Goal: Information Seeking & Learning: Check status

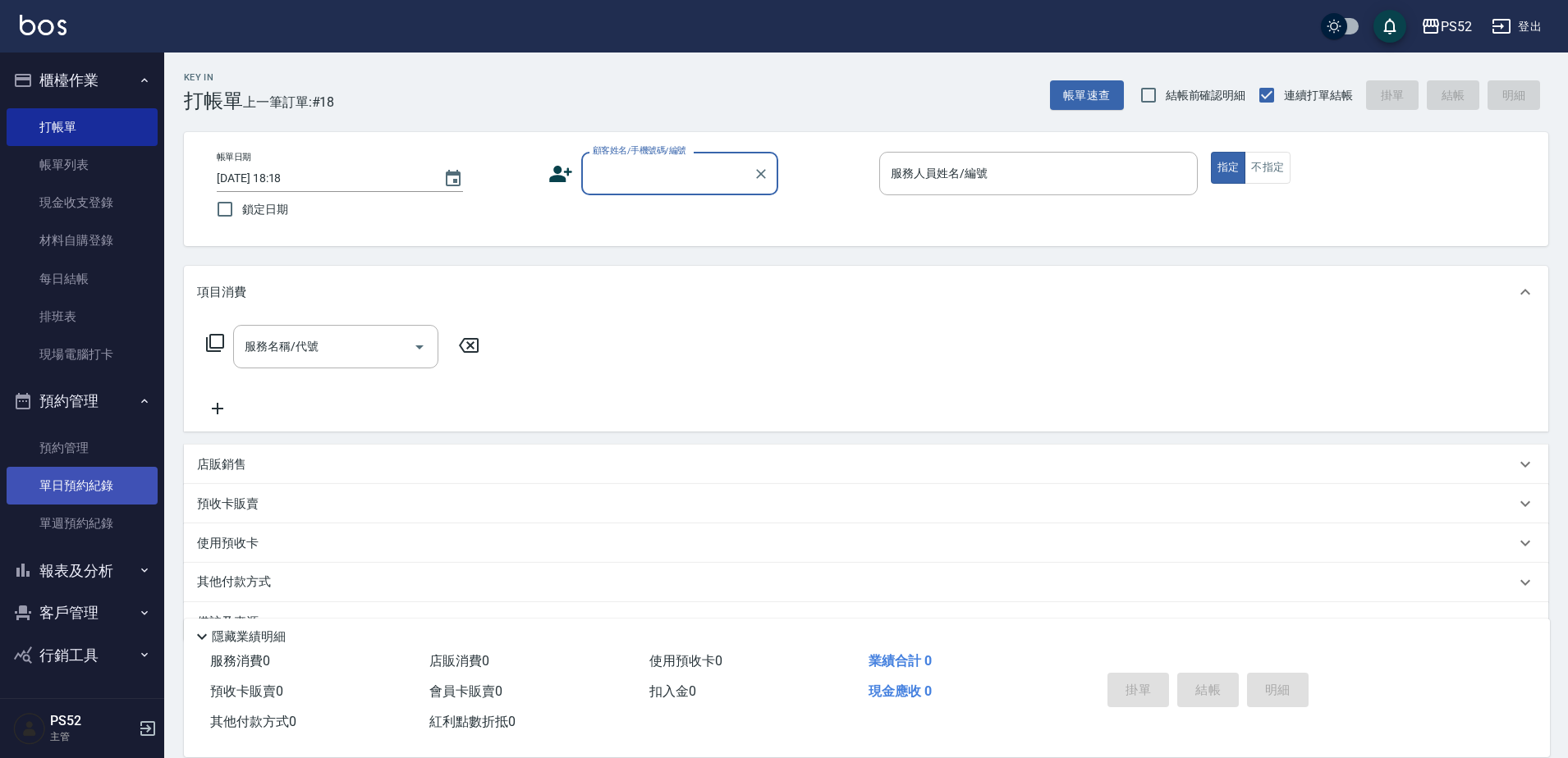
click at [78, 500] on link "單日預約紀錄" at bounding box center [81, 486] width 151 height 38
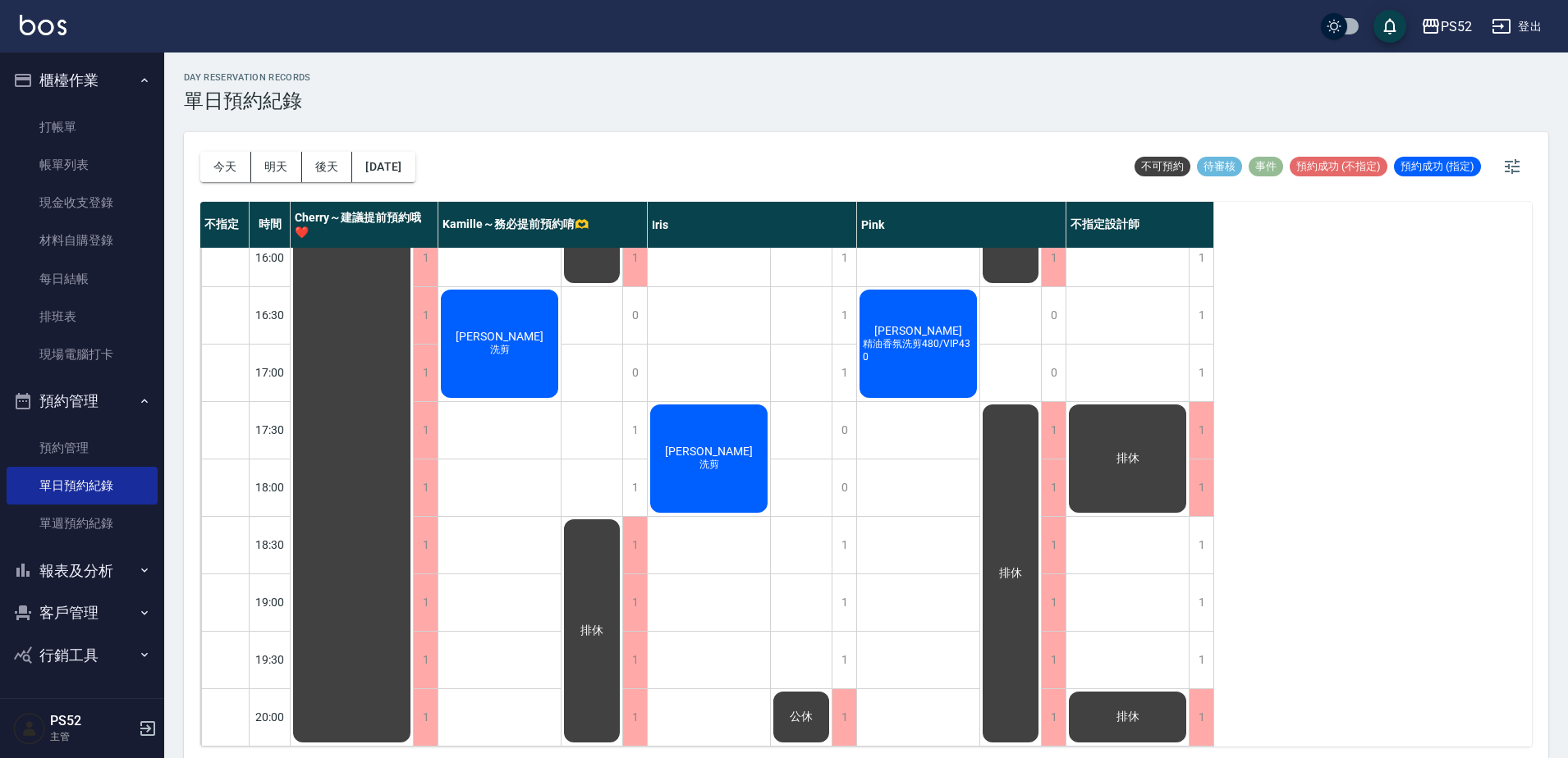
scroll to position [665, 0]
click at [91, 388] on button "預約管理" at bounding box center [81, 402] width 151 height 43
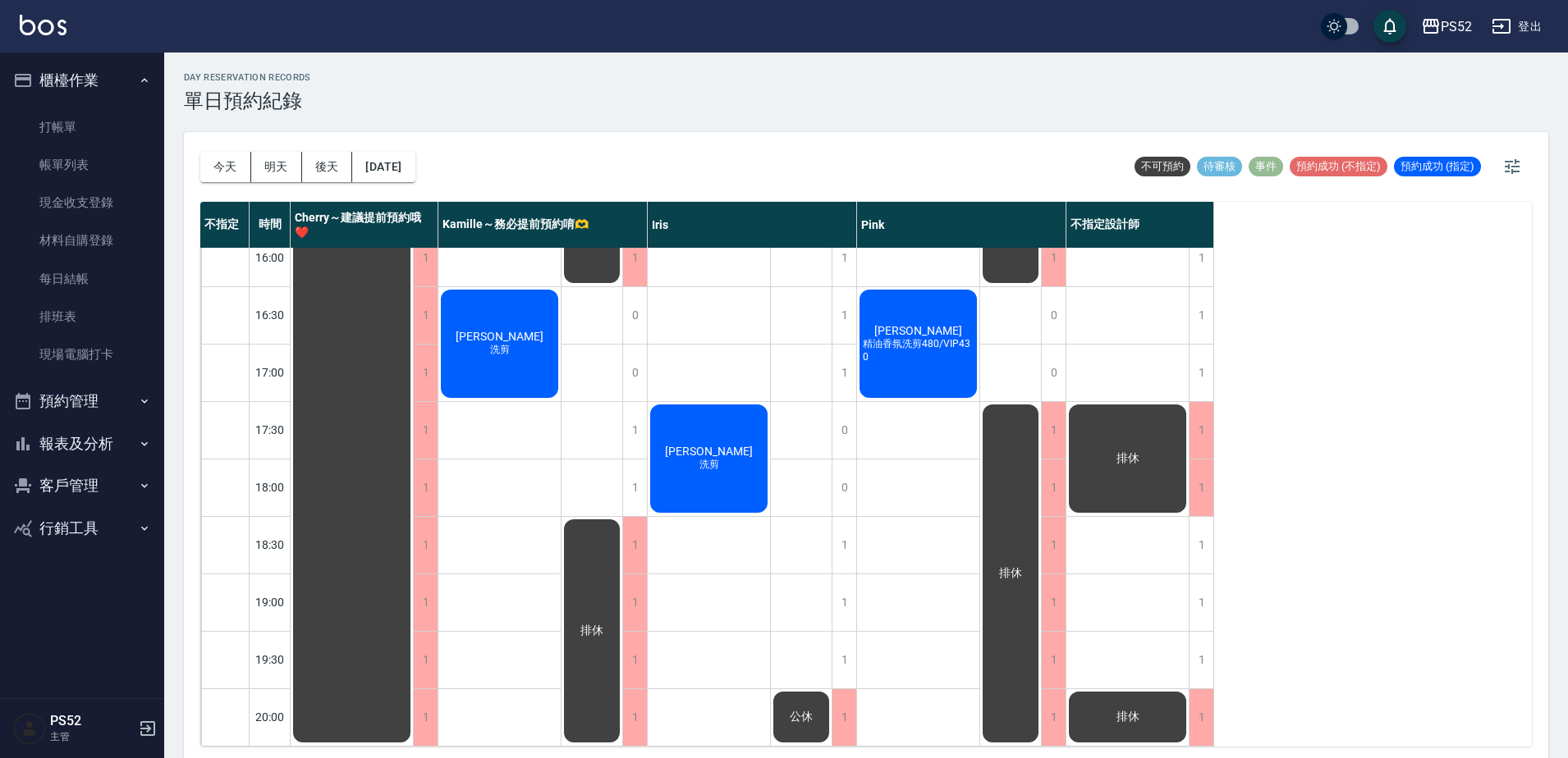
click at [98, 453] on button "報表及分析" at bounding box center [81, 444] width 151 height 43
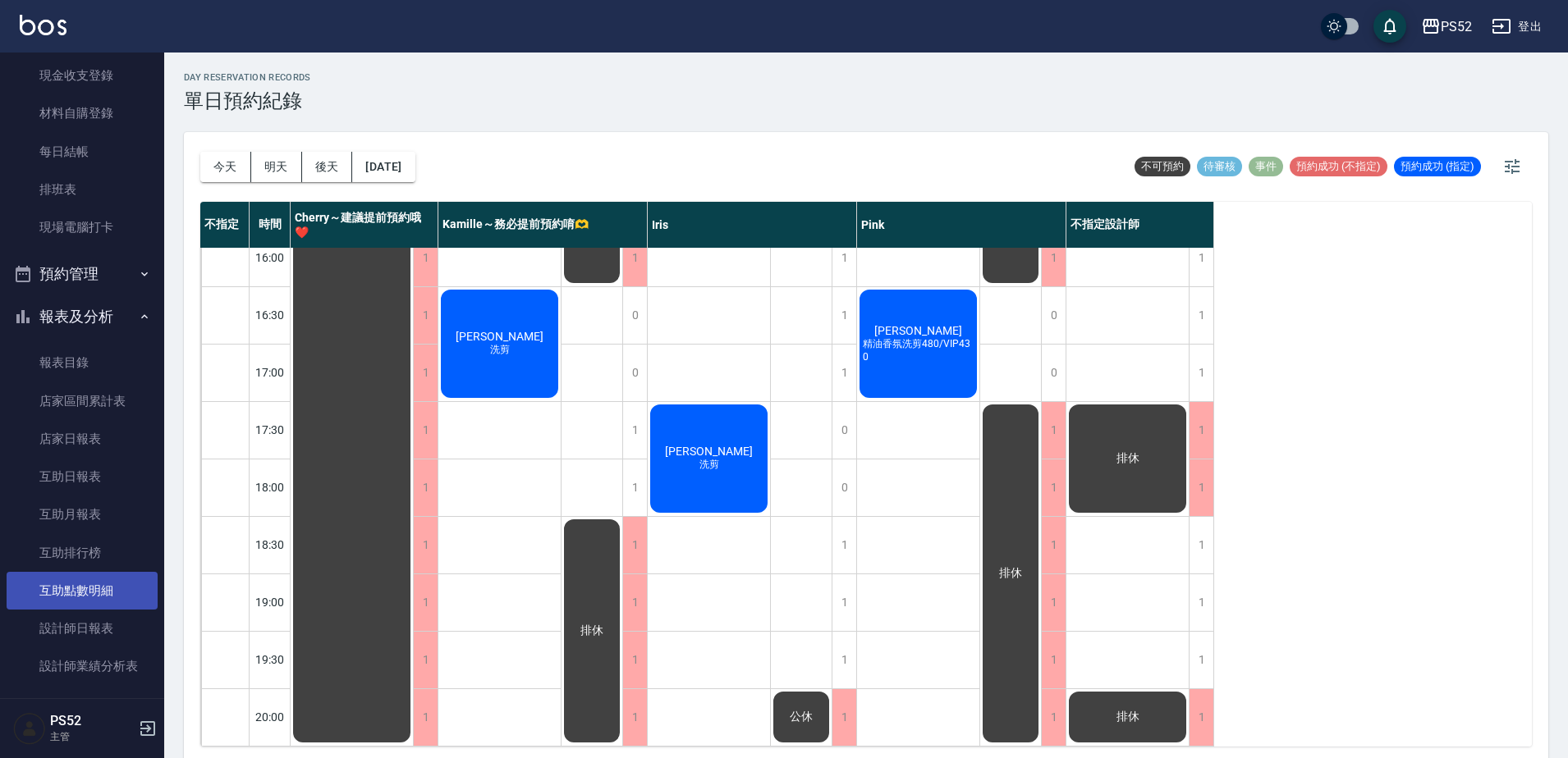
scroll to position [137, 0]
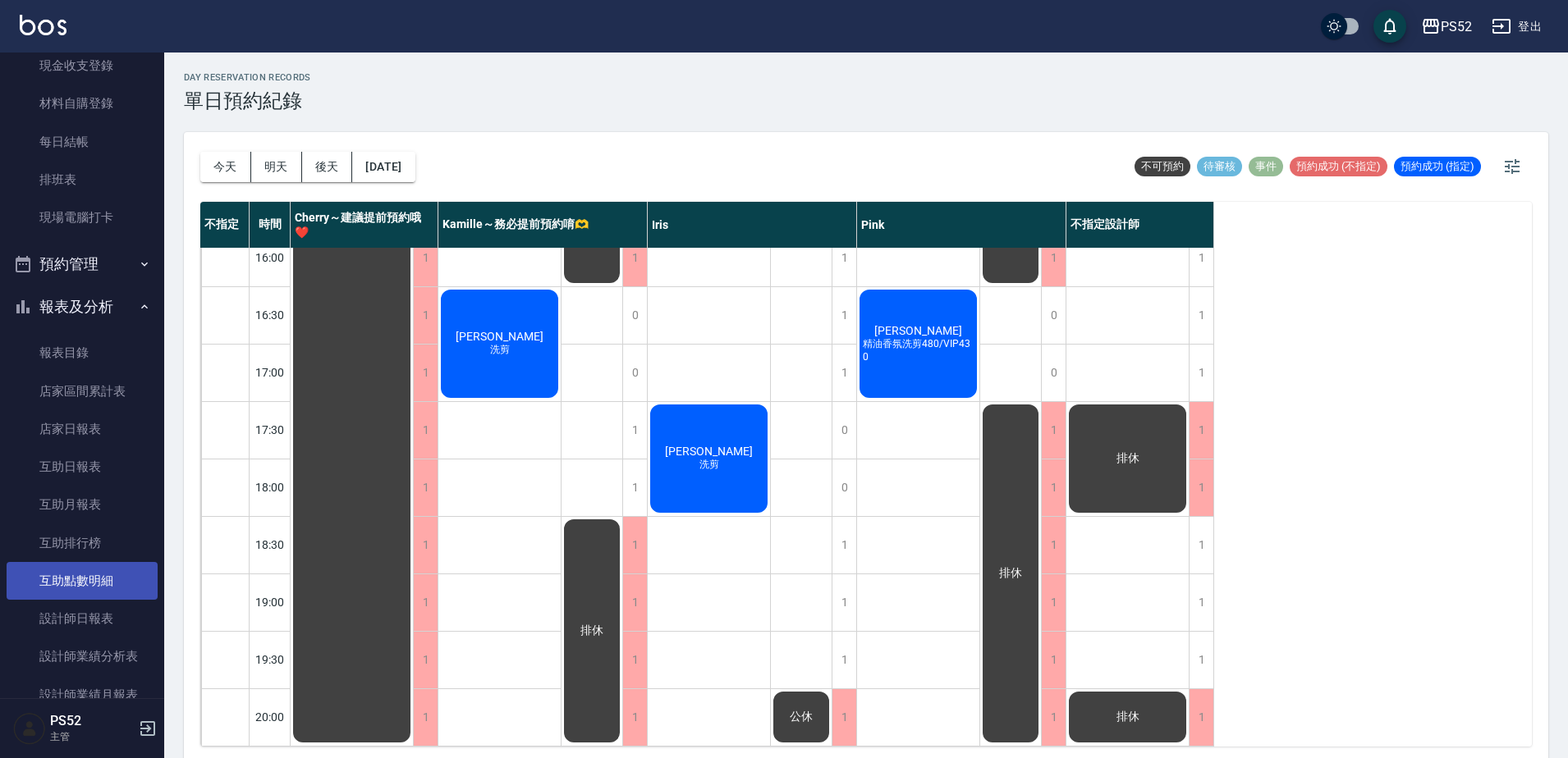
click at [106, 636] on link "設計師日報表" at bounding box center [81, 618] width 151 height 38
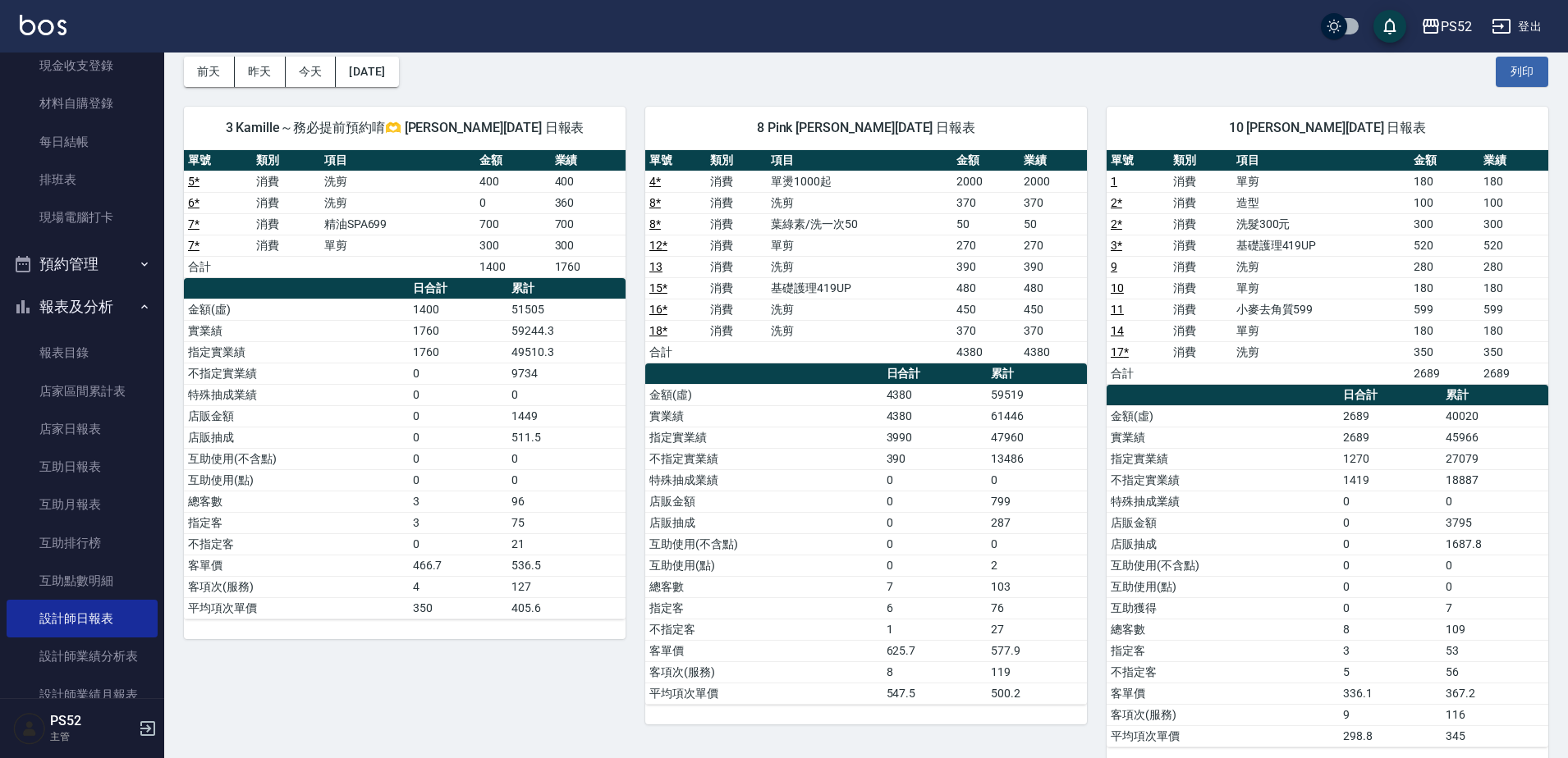
scroll to position [82, 0]
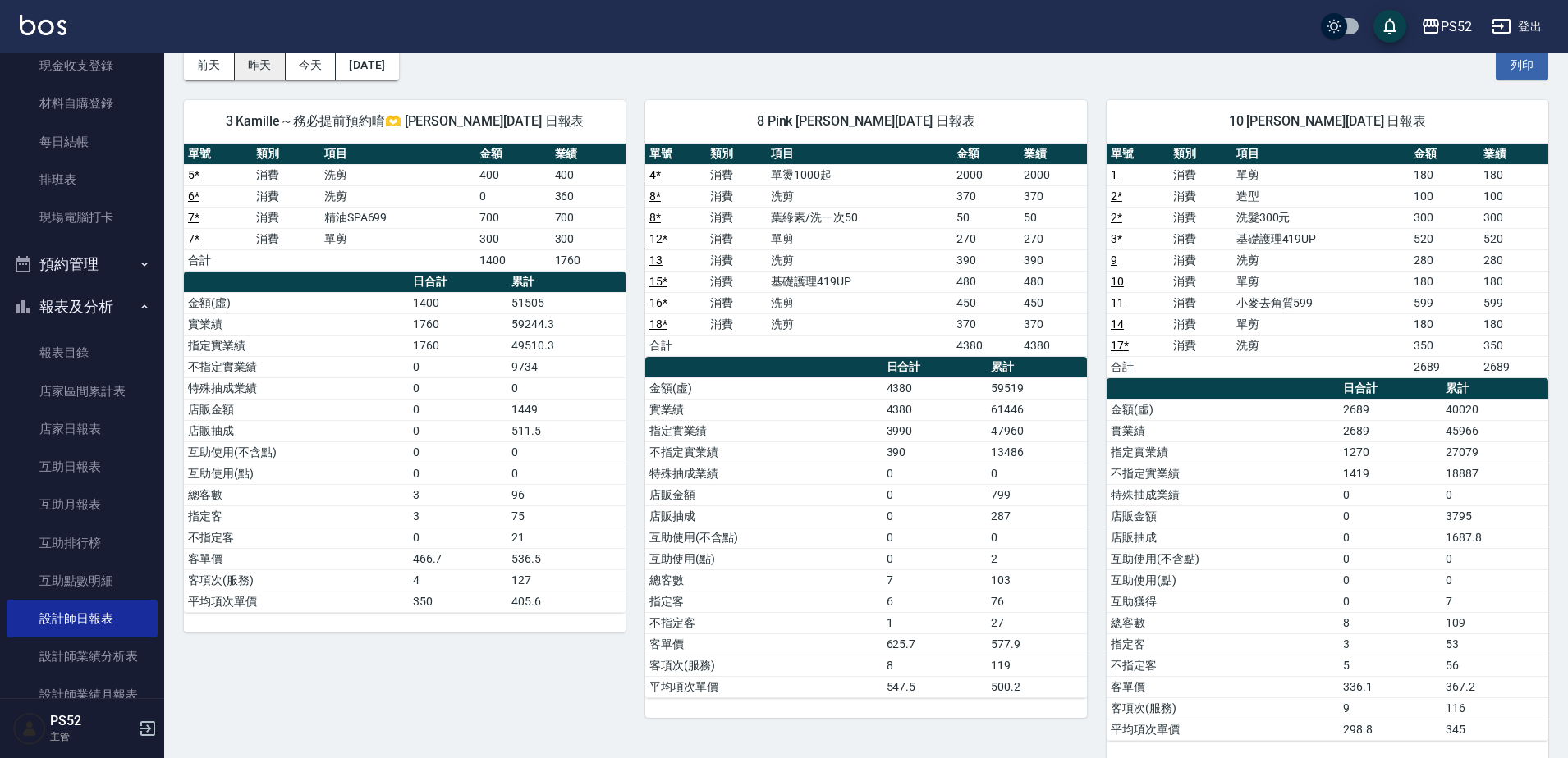
click at [258, 76] on button "昨天" at bounding box center [260, 65] width 51 height 31
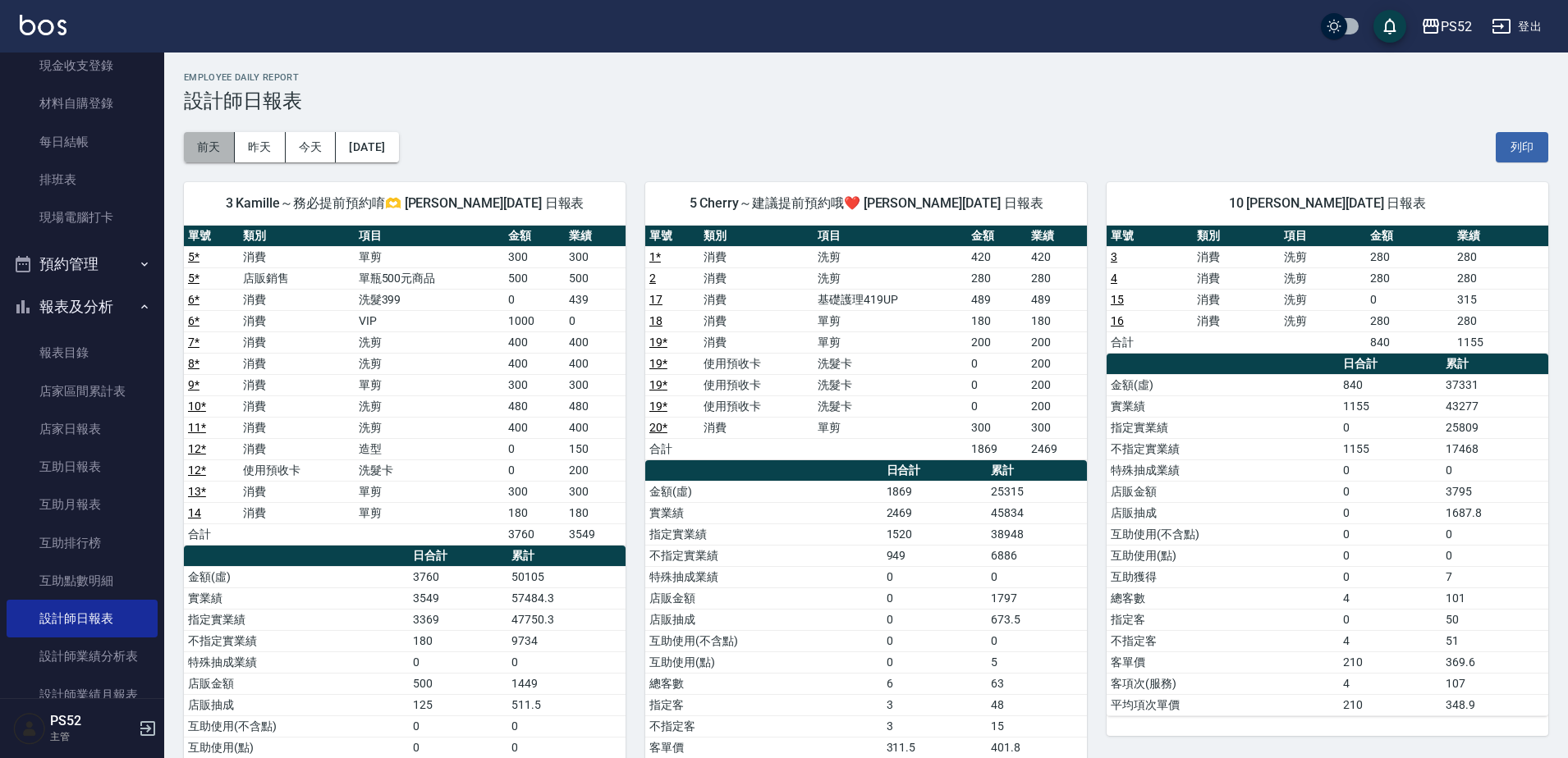
click at [216, 148] on button "前天" at bounding box center [209, 147] width 51 height 31
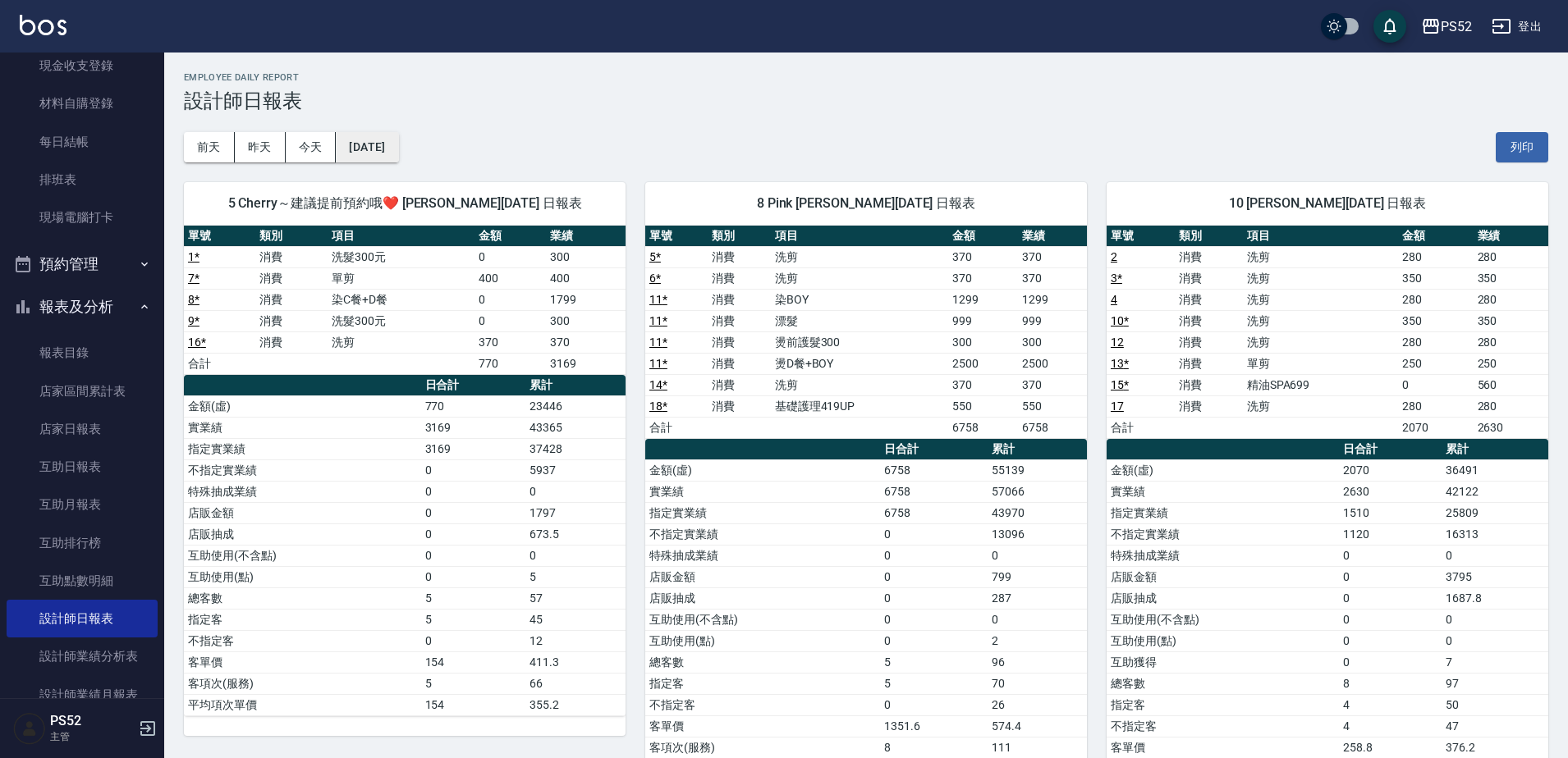
click at [388, 142] on button "[DATE]" at bounding box center [367, 147] width 62 height 31
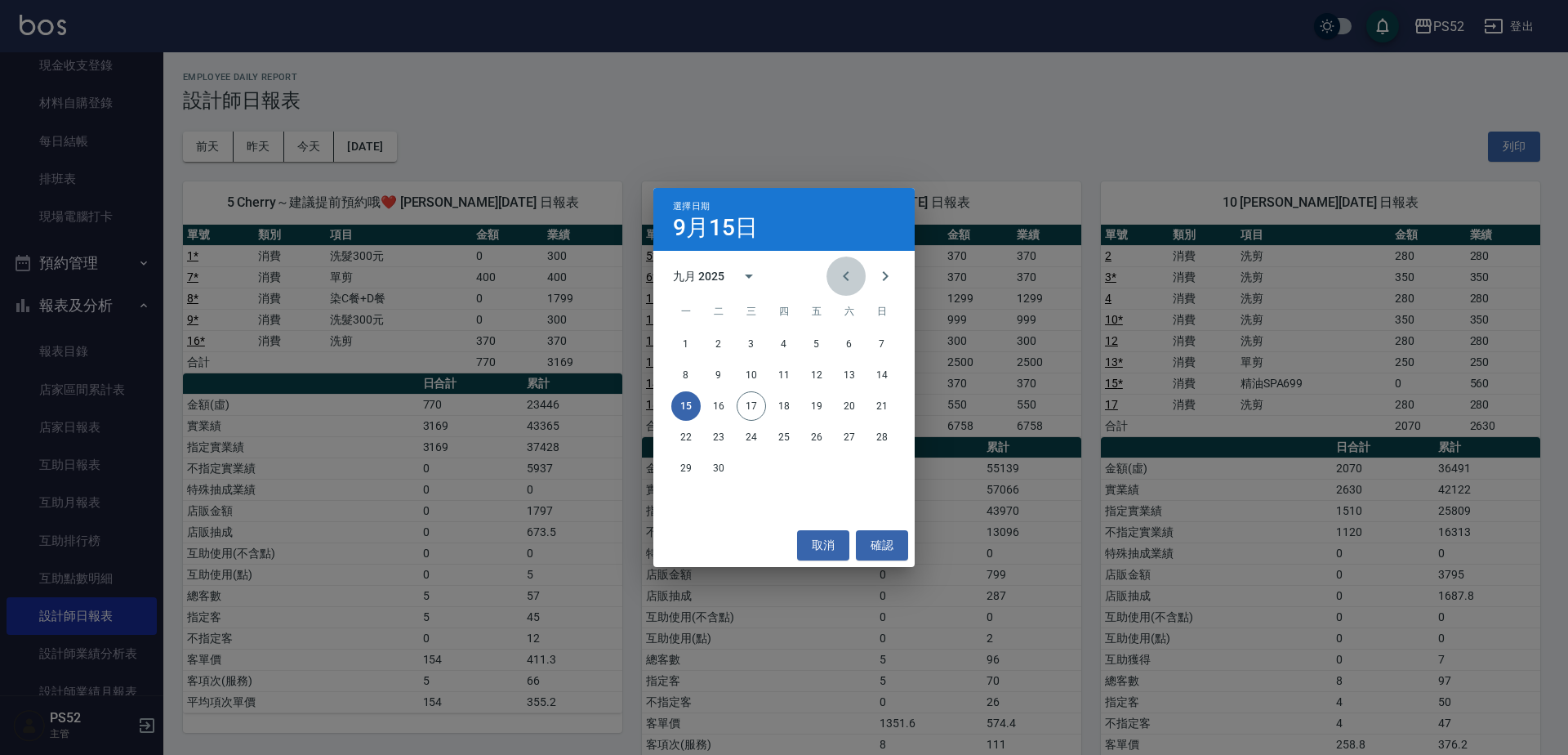
click at [843, 271] on icon "Previous month" at bounding box center [846, 276] width 19 height 19
click at [870, 468] on button "31" at bounding box center [883, 468] width 29 height 29
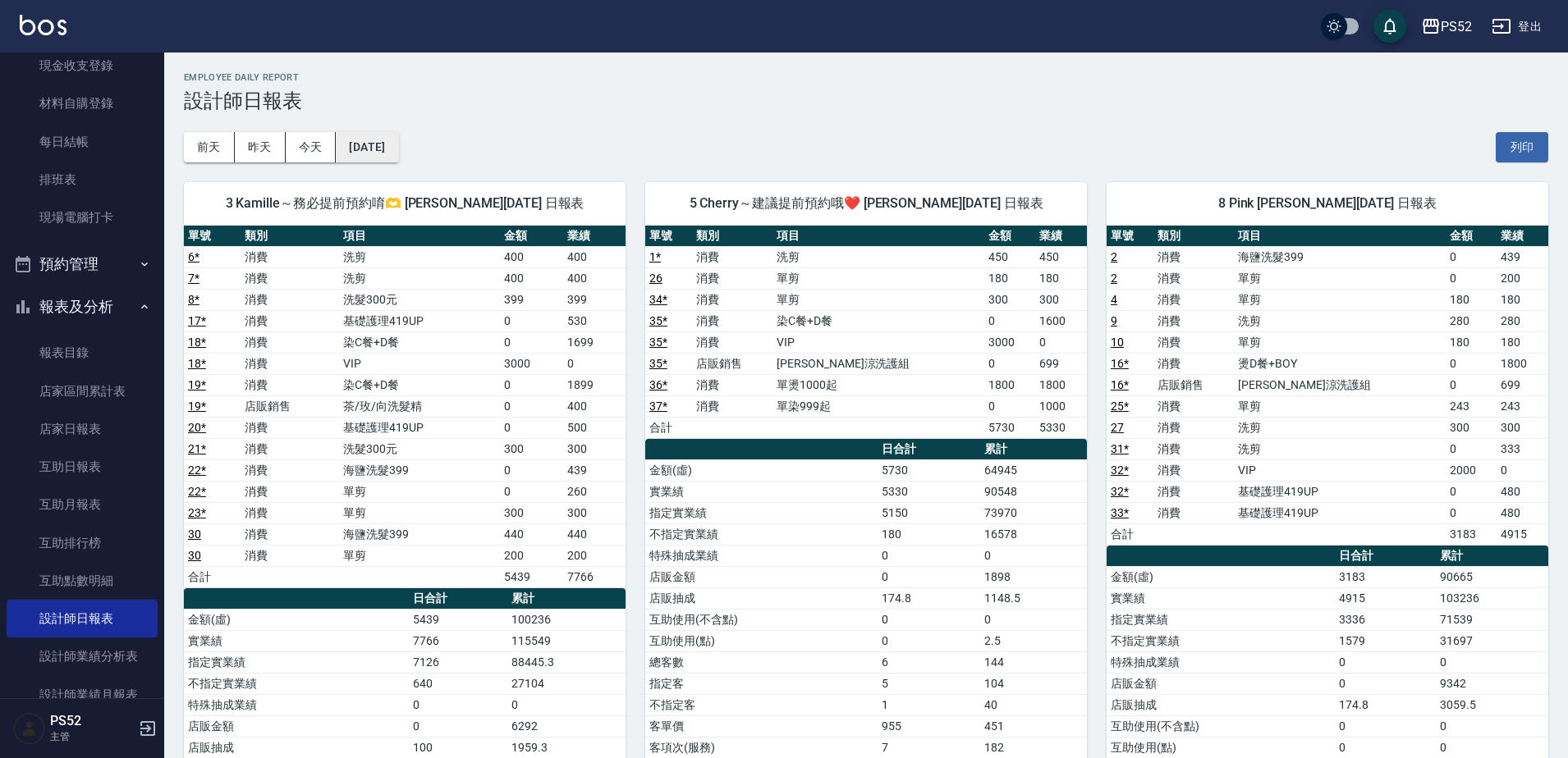
click at [398, 147] on button "[DATE]" at bounding box center [367, 147] width 62 height 31
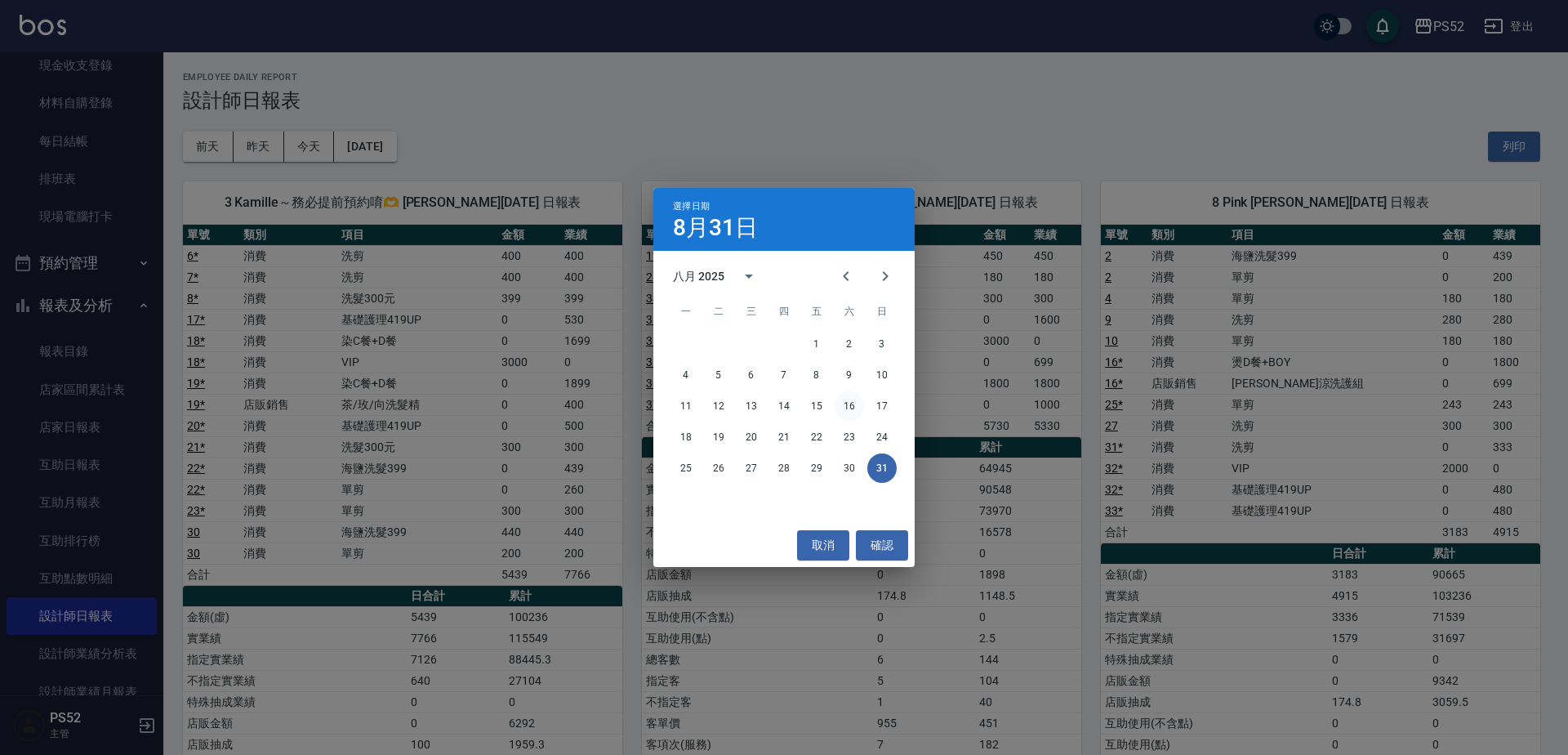
click at [859, 407] on button "16" at bounding box center [849, 407] width 29 height 29
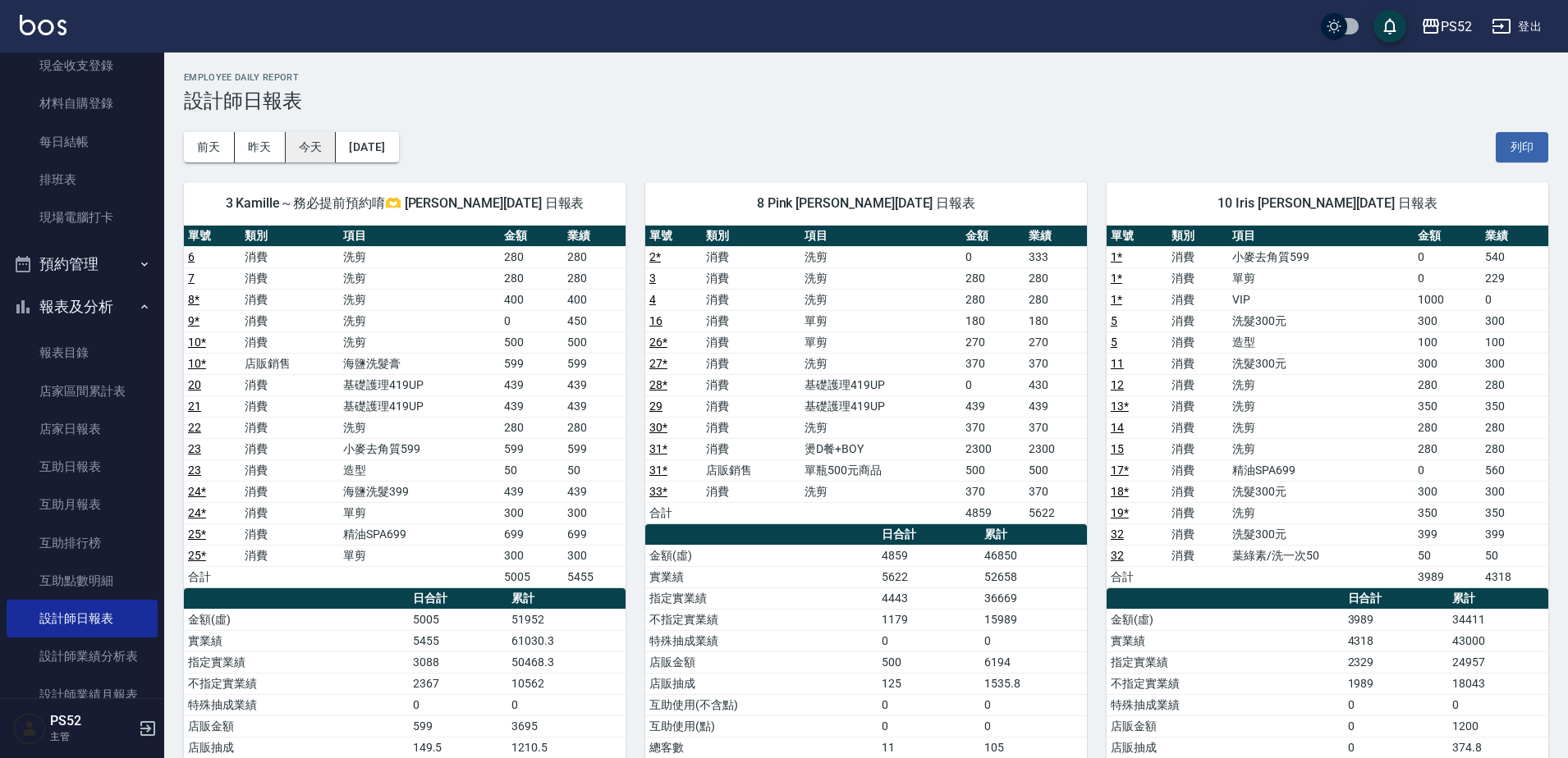
click at [305, 146] on button "今天" at bounding box center [311, 147] width 51 height 31
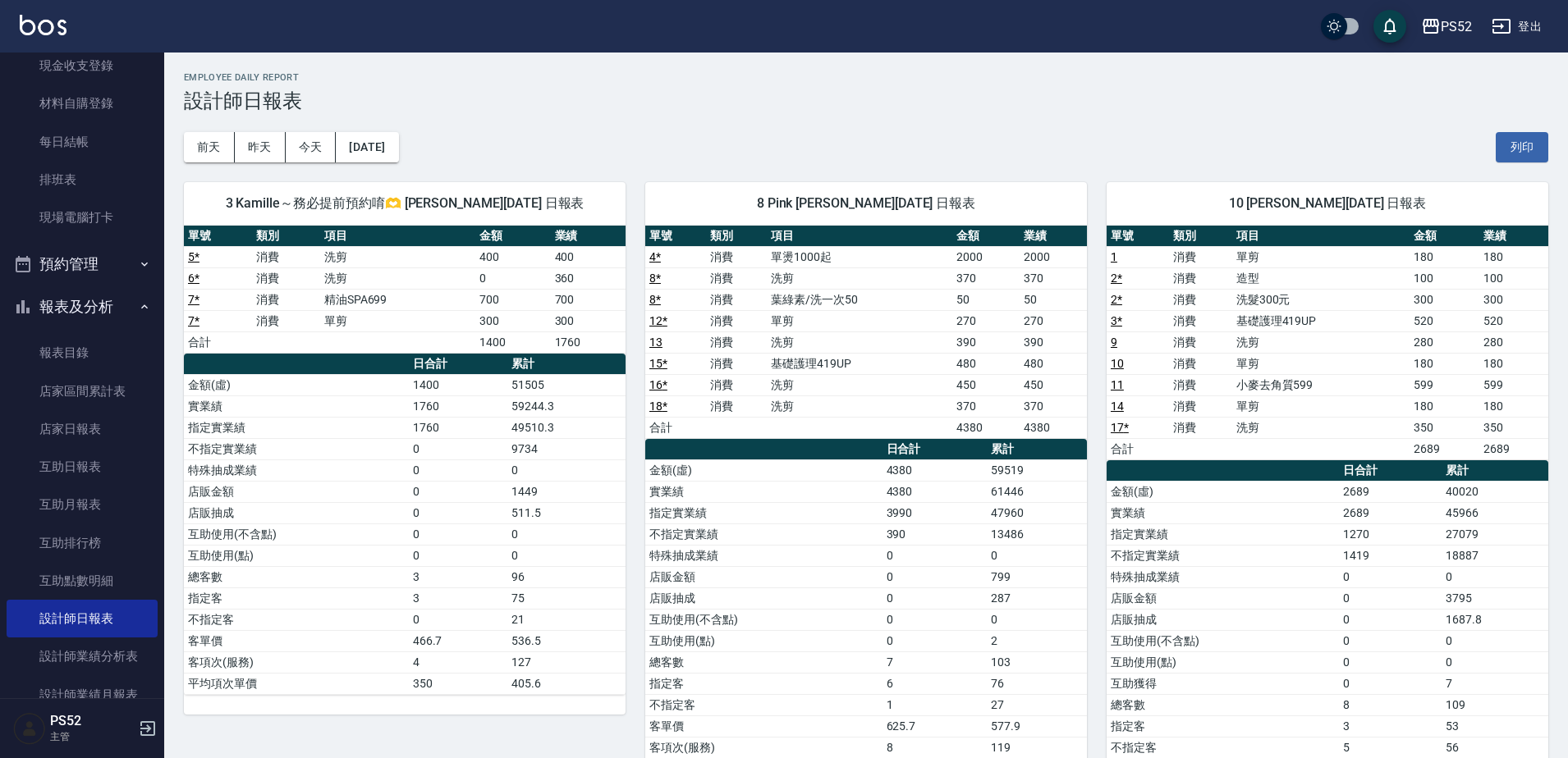
click at [81, 295] on button "報表及分析" at bounding box center [81, 307] width 151 height 43
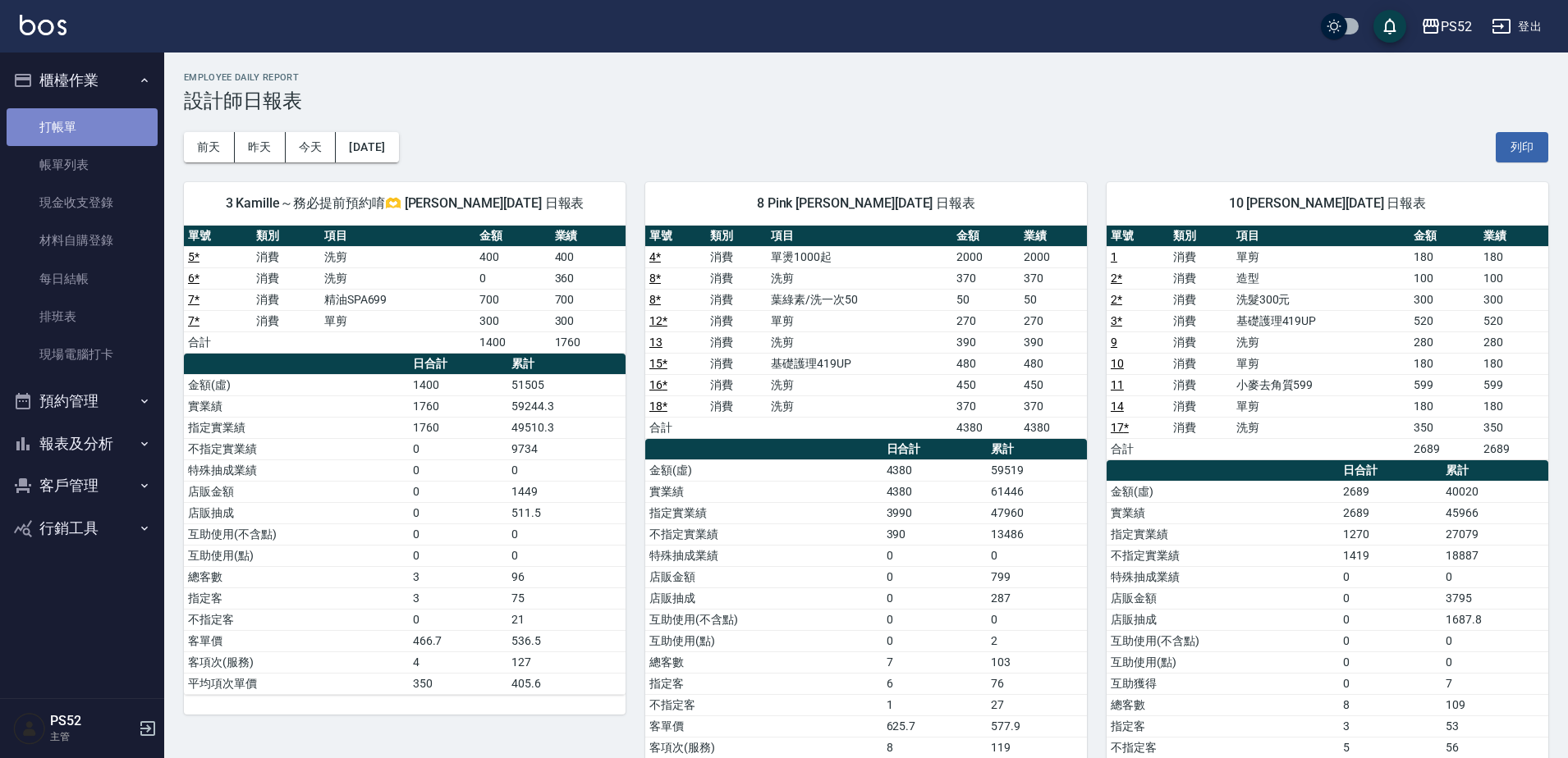
click at [47, 135] on link "打帳單" at bounding box center [81, 127] width 151 height 38
